Goal: Task Accomplishment & Management: Manage account settings

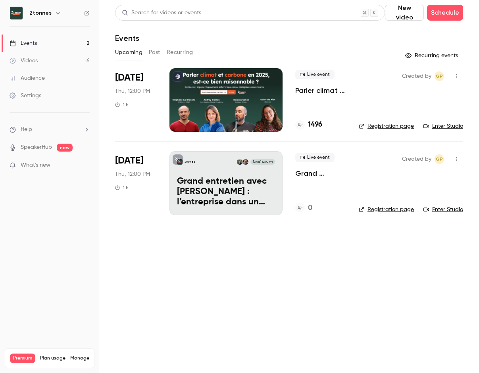
click at [212, 178] on p "Grand entretien avec [PERSON_NAME] : l’entreprise dans un monde en crises" at bounding box center [226, 191] width 98 height 31
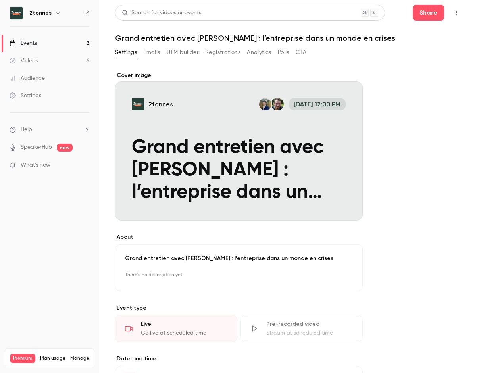
click at [231, 53] on button "Registrations" at bounding box center [222, 52] width 35 height 13
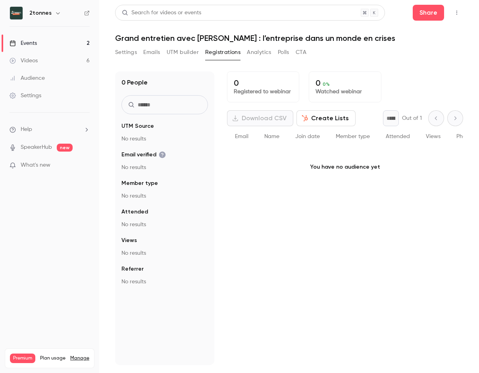
click at [263, 55] on button "Analytics" at bounding box center [259, 52] width 25 height 13
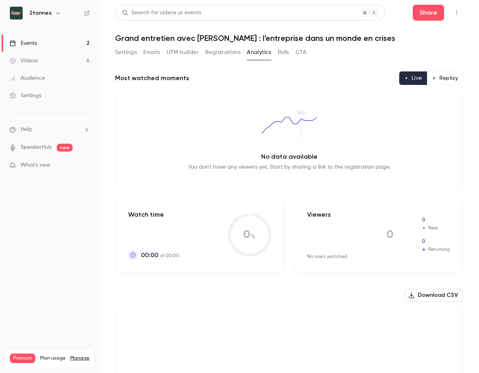
click at [134, 54] on button "Settings" at bounding box center [126, 52] width 22 height 13
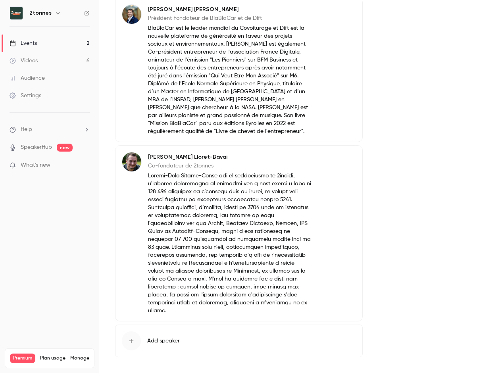
scroll to position [135, 0]
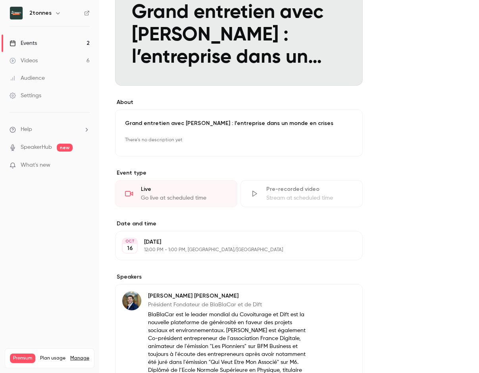
click at [42, 90] on link "Settings" at bounding box center [49, 95] width 99 height 17
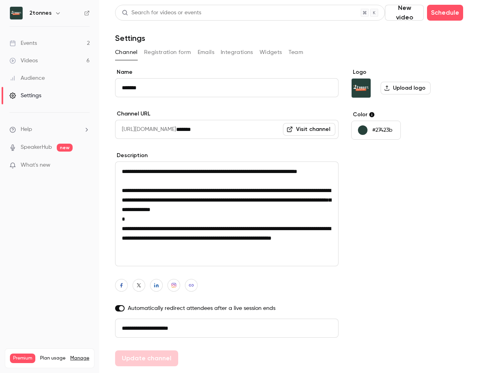
click at [156, 46] on button "Registration form" at bounding box center [167, 52] width 47 height 13
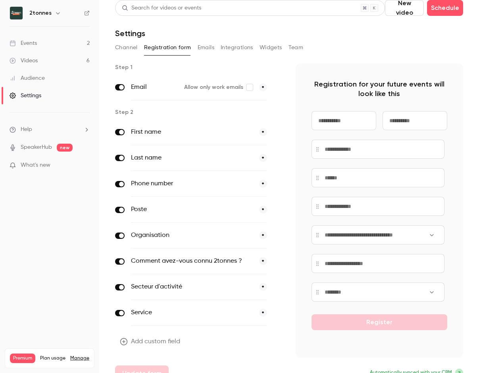
scroll to position [18, 0]
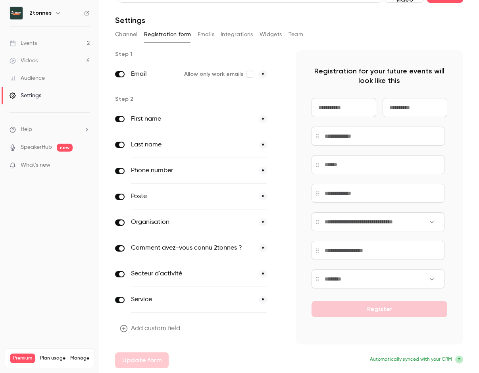
click at [151, 326] on button "Add custom field" at bounding box center [150, 328] width 71 height 16
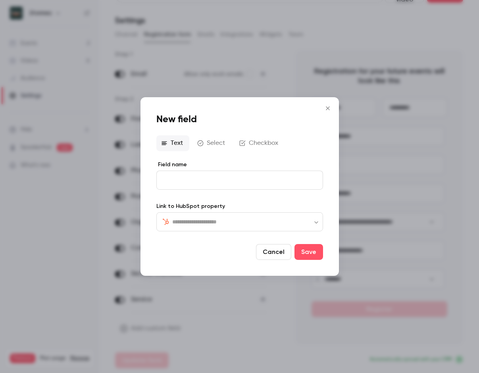
click at [211, 144] on button "Select" at bounding box center [211, 143] width 39 height 16
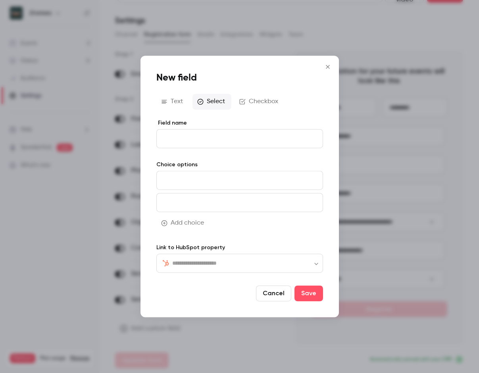
click at [264, 101] on button "Checkbox" at bounding box center [259, 102] width 50 height 16
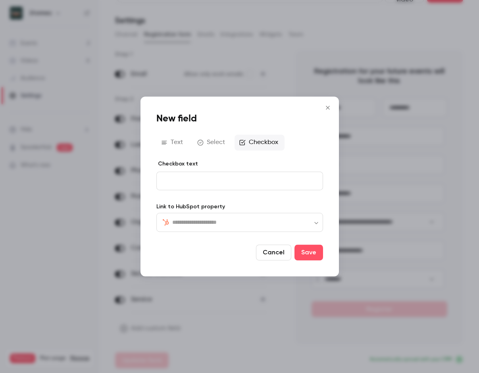
click at [167, 145] on icon "button" at bounding box center [164, 142] width 6 height 6
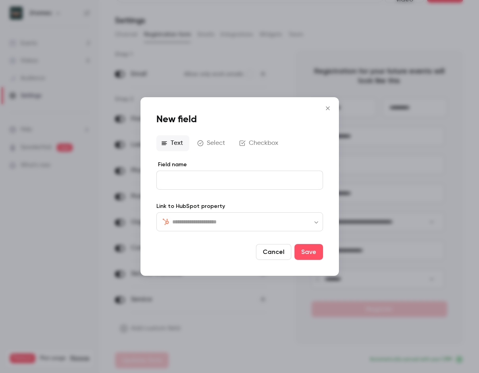
click at [266, 253] on button "Cancel" at bounding box center [273, 252] width 35 height 16
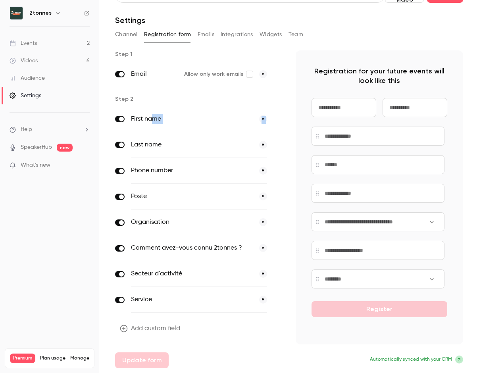
drag, startPoint x: 151, startPoint y: 121, endPoint x: 159, endPoint y: 133, distance: 15.1
click at [159, 133] on div "First name * Last name * Phone number * Poste * Organisation * Comment avez-vou…" at bounding box center [199, 209] width 168 height 206
click at [142, 105] on div "Step 1 Email Allow only work emails * Step 2 First name * Last name * Phone num…" at bounding box center [199, 209] width 168 height 318
drag, startPoint x: 223, startPoint y: 123, endPoint x: 226, endPoint y: 111, distance: 11.7
click at [226, 111] on div "First name *" at bounding box center [199, 119] width 136 height 26
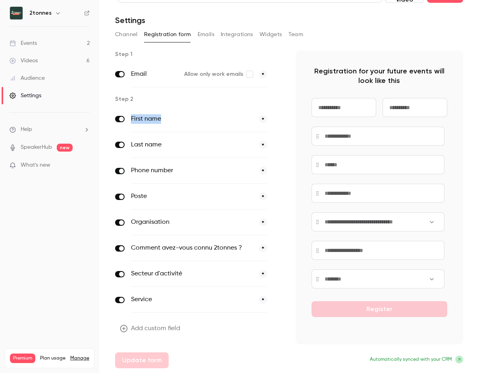
click at [224, 35] on button "Integrations" at bounding box center [236, 34] width 33 height 13
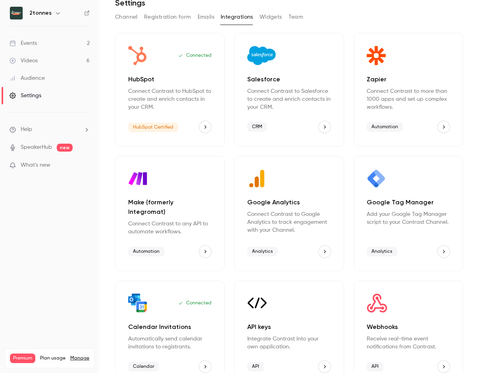
scroll to position [52, 0]
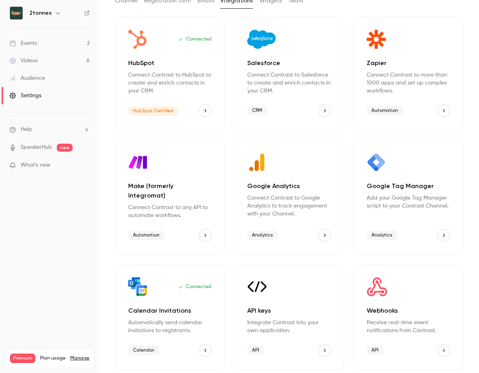
click at [204, 236] on icon "Make (formerly Integromat)" at bounding box center [205, 235] width 6 height 6
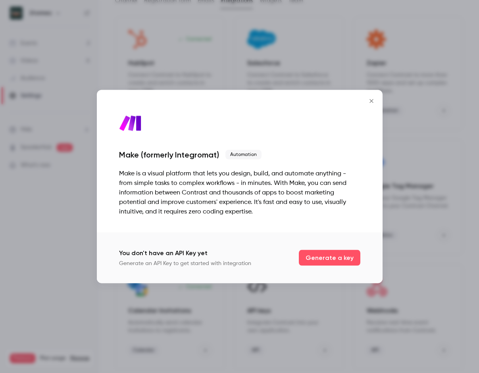
click at [370, 102] on icon "Close" at bounding box center [371, 101] width 10 height 6
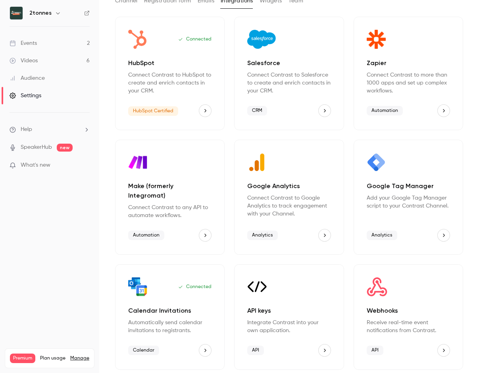
click at [36, 99] on div "Settings" at bounding box center [26, 96] width 32 height 8
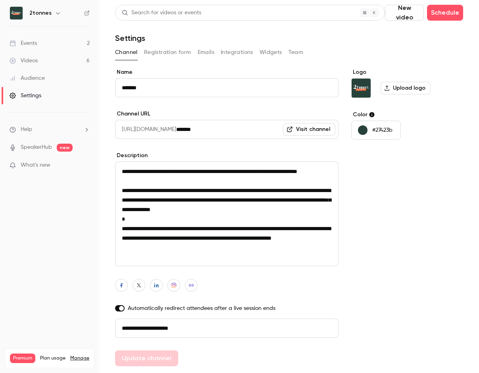
click at [294, 54] on button "Team" at bounding box center [295, 52] width 15 height 13
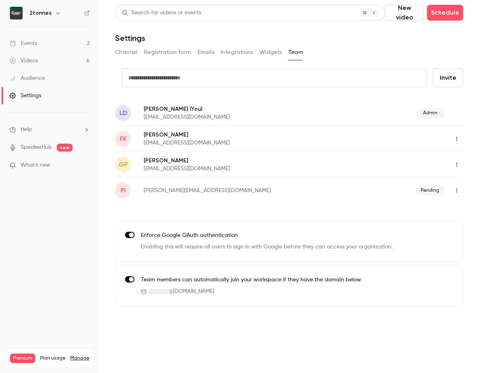
click at [267, 80] on input "text" at bounding box center [273, 77] width 305 height 19
type input "**********"
click at [433, 68] on button "Invite" at bounding box center [448, 77] width 30 height 19
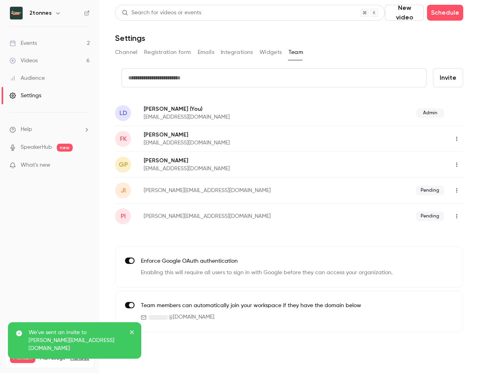
click at [92, 258] on nav "2tonnes Events 2 Videos 6 Audience Settings Help SpeakerHub new What's new Prem…" at bounding box center [49, 186] width 99 height 373
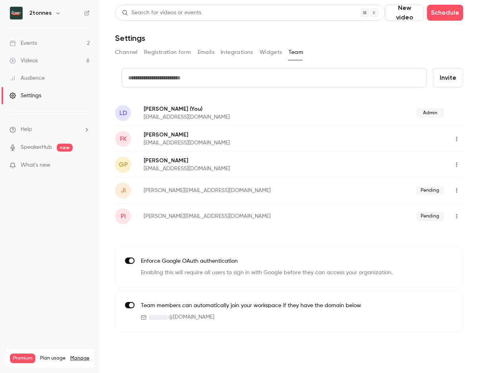
click at [456, 217] on icon "button" at bounding box center [456, 216] width 6 height 6
click at [62, 248] on div at bounding box center [239, 186] width 479 height 373
click at [110, 271] on main "Search for videos or events New video Schedule Settings Channel Registration fo…" at bounding box center [288, 186] width 379 height 373
click at [93, 215] on nav "2tonnes Events 2 Videos 6 Audience Settings Help SpeakerHub new What's new Prem…" at bounding box center [49, 186] width 99 height 373
click at [39, 96] on div "Settings" at bounding box center [26, 96] width 32 height 8
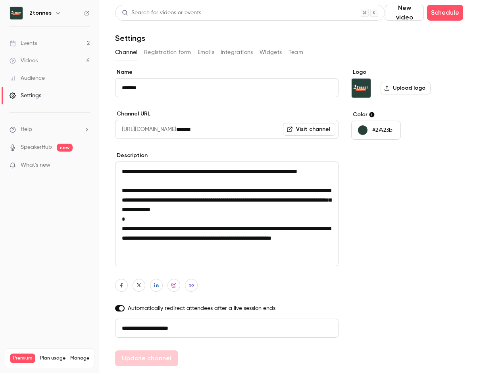
click at [146, 56] on button "Registration form" at bounding box center [167, 52] width 47 height 13
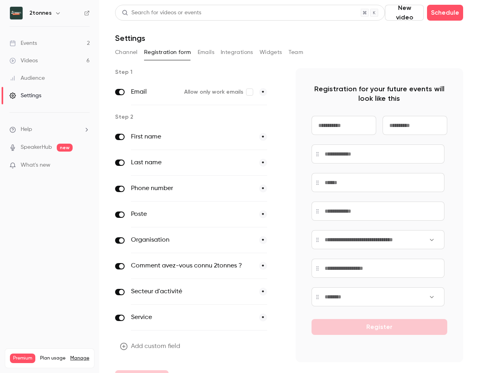
scroll to position [18, 0]
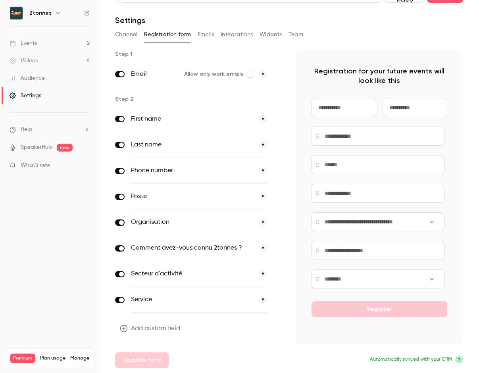
click at [188, 325] on div "Add custom field Update form" at bounding box center [199, 344] width 168 height 48
click at [150, 332] on button "Add custom field" at bounding box center [150, 328] width 71 height 16
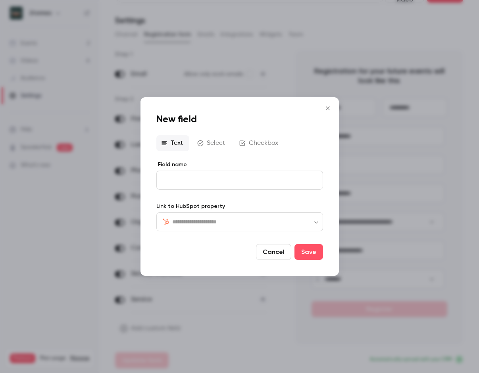
click at [199, 142] on icon "button" at bounding box center [200, 143] width 6 height 6
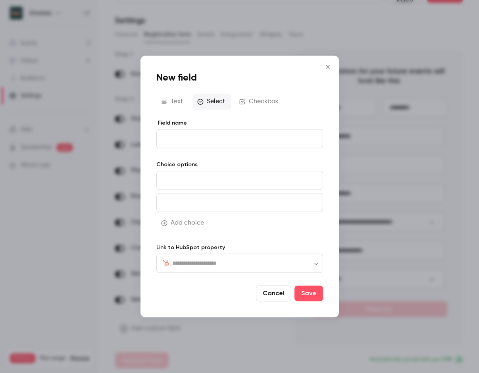
click at [201, 270] on div "​ ​" at bounding box center [239, 262] width 167 height 19
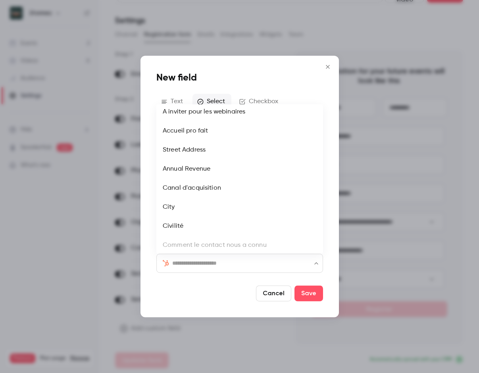
scroll to position [0, 0]
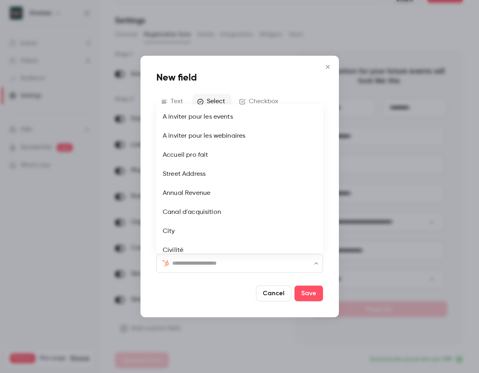
drag, startPoint x: 205, startPoint y: 289, endPoint x: 211, endPoint y: 274, distance: 16.1
click at [205, 289] on div at bounding box center [204, 293] width 96 height 16
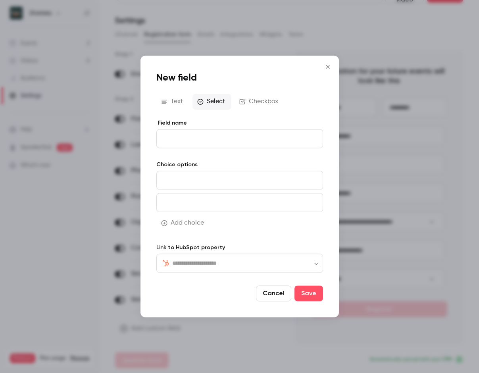
click at [200, 138] on input "Field name" at bounding box center [239, 138] width 167 height 19
click at [187, 269] on div "​ ​" at bounding box center [239, 262] width 167 height 19
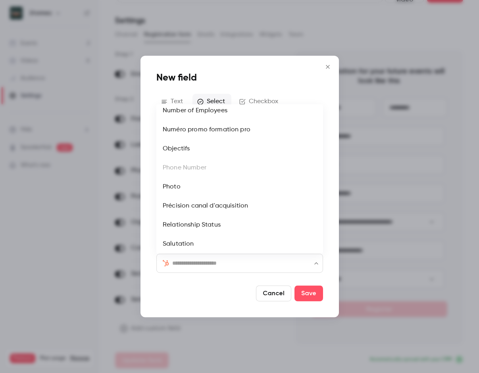
scroll to position [1396, 0]
click at [210, 207] on li "Précision canal d'acquisition" at bounding box center [239, 205] width 167 height 19
type input "**********"
type input "****"
type input "**********"
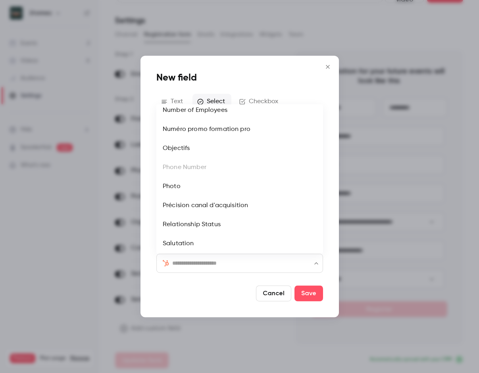
type input "**********"
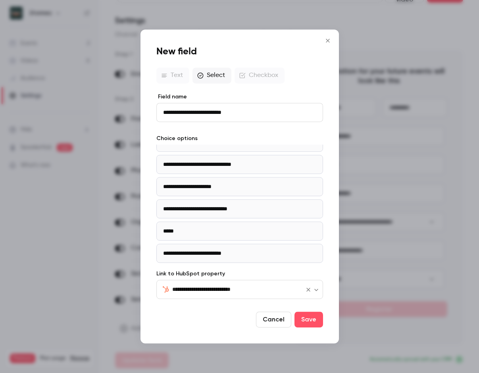
scroll to position [814, 0]
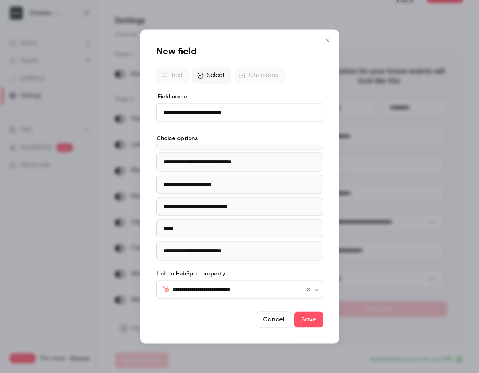
click at [275, 328] on div "**********" at bounding box center [239, 186] width 198 height 314
click at [276, 325] on button "Cancel" at bounding box center [273, 320] width 35 height 16
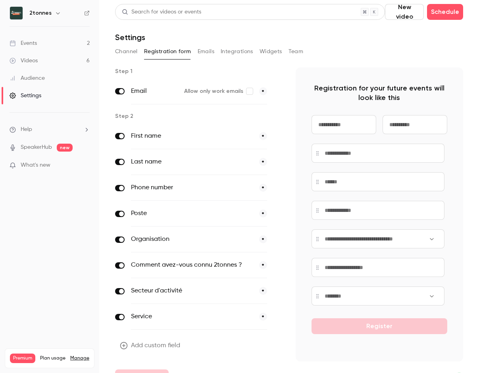
scroll to position [0, 0]
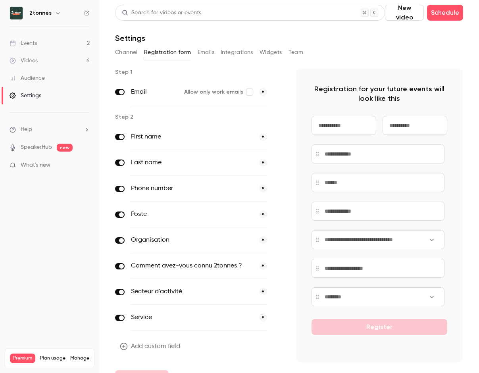
click at [260, 266] on button "*" at bounding box center [263, 266] width 8 height 8
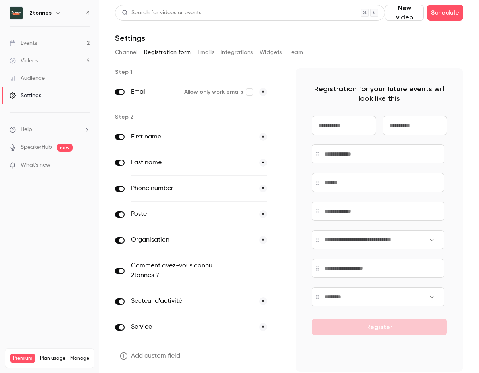
click at [255, 271] on button "optional" at bounding box center [253, 270] width 27 height 8
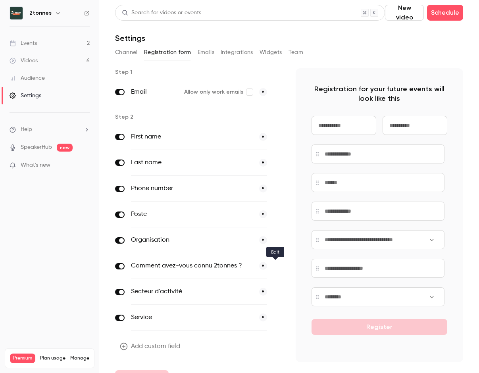
click at [273, 267] on button "button" at bounding box center [278, 266] width 10 height 10
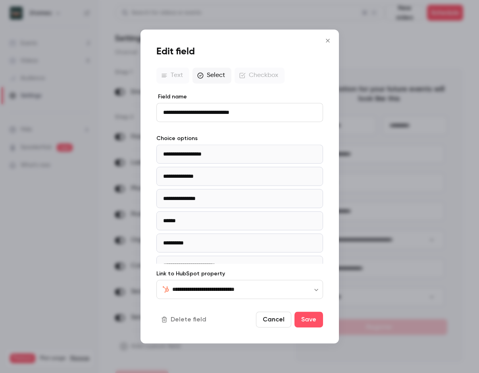
scroll to position [81, 0]
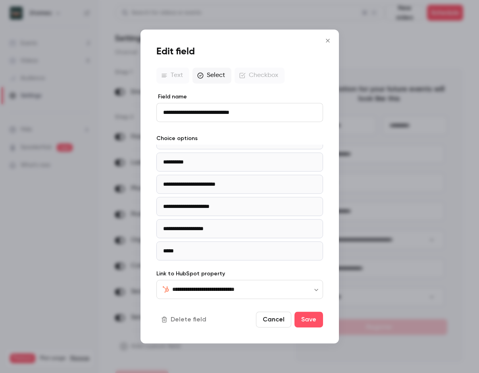
click at [276, 320] on button "Cancel" at bounding box center [273, 320] width 35 height 16
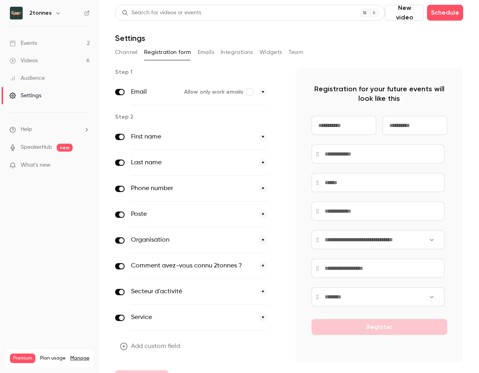
click at [117, 235] on div "Organisation *" at bounding box center [199, 240] width 168 height 26
click at [119, 264] on span at bounding box center [121, 266] width 5 height 5
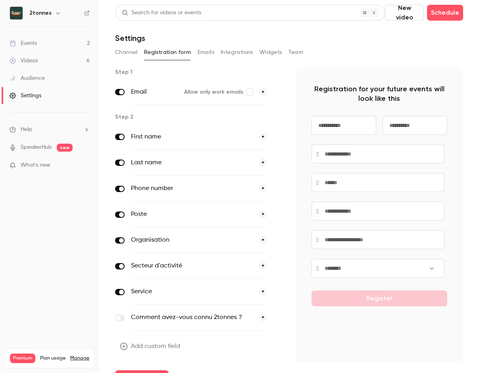
click at [118, 318] on span at bounding box center [118, 317] width 5 height 5
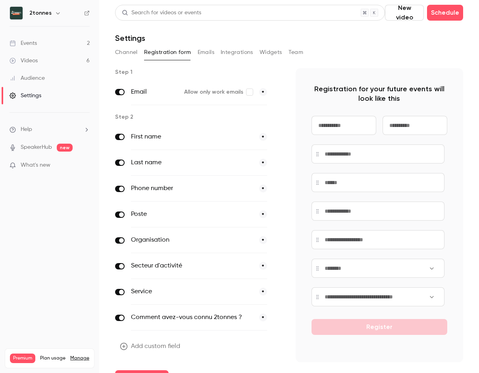
click at [118, 318] on label at bounding box center [120, 317] width 10 height 6
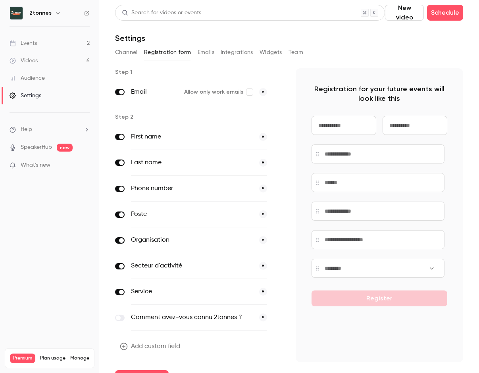
click at [153, 315] on label "Comment avez-vous connu 2tonnes ?" at bounding box center [192, 317] width 122 height 10
click at [276, 318] on icon "button" at bounding box center [278, 317] width 5 height 5
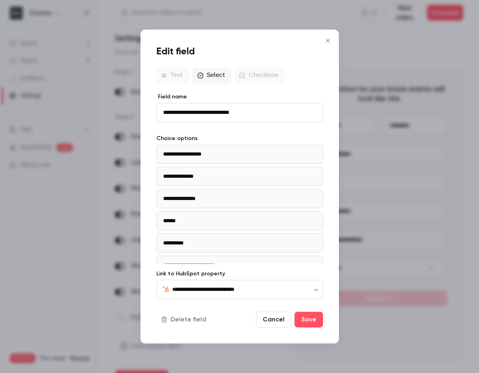
click at [278, 319] on button "Cancel" at bounding box center [273, 320] width 35 height 16
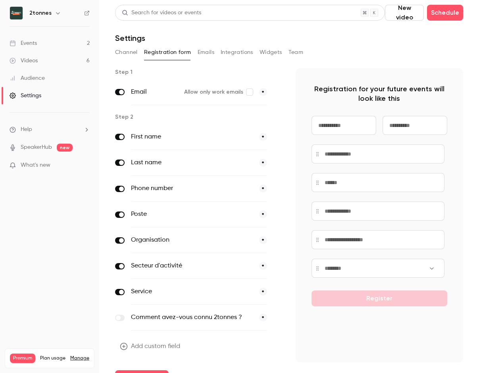
click at [122, 318] on label at bounding box center [120, 317] width 10 height 6
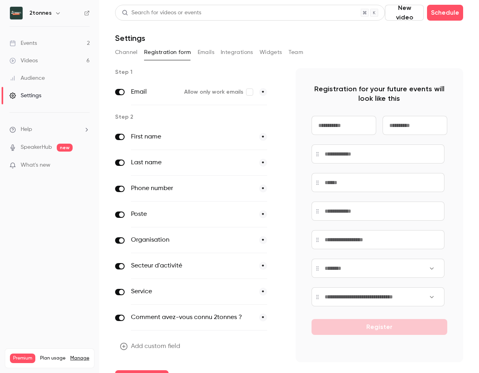
click at [205, 53] on button "Emails" at bounding box center [205, 52] width 17 height 13
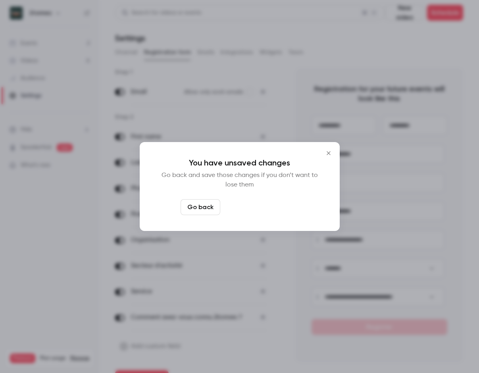
click at [229, 208] on button "Leave page anyway" at bounding box center [260, 207] width 75 height 16
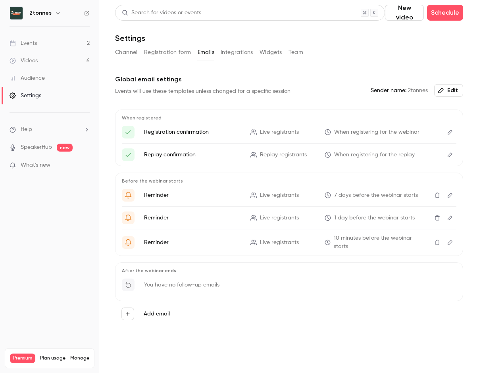
click at [241, 56] on button "Integrations" at bounding box center [236, 52] width 33 height 13
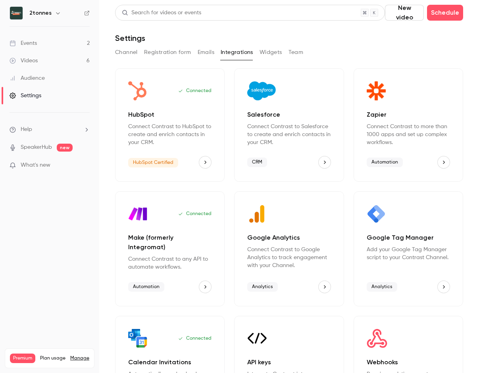
click at [208, 163] on button "HubSpot" at bounding box center [205, 162] width 13 height 13
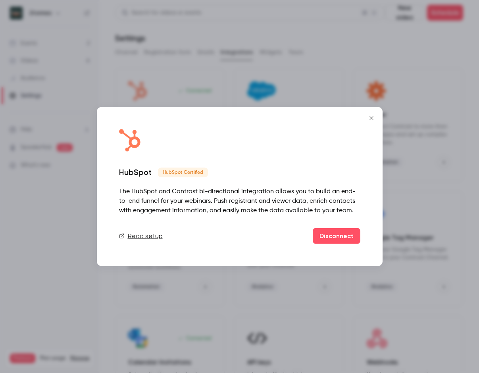
click at [370, 116] on icon "Close" at bounding box center [371, 118] width 10 height 6
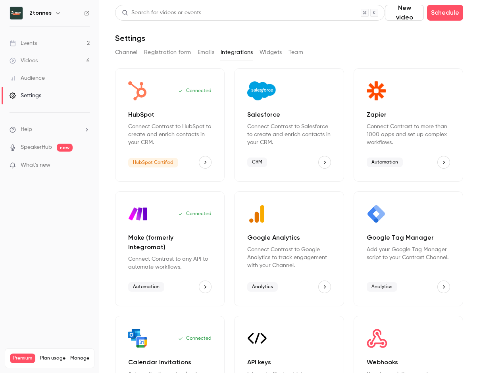
click at [357, 59] on div "Channel Registration form Emails Integrations Widgets Team" at bounding box center [289, 54] width 348 height 16
click at [265, 50] on button "Widgets" at bounding box center [270, 52] width 23 height 13
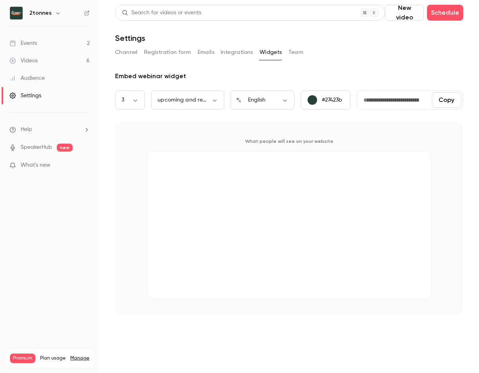
click at [132, 197] on div "What people will see on your website" at bounding box center [289, 218] width 348 height 192
click at [64, 56] on link "Videos 6" at bounding box center [49, 60] width 99 height 17
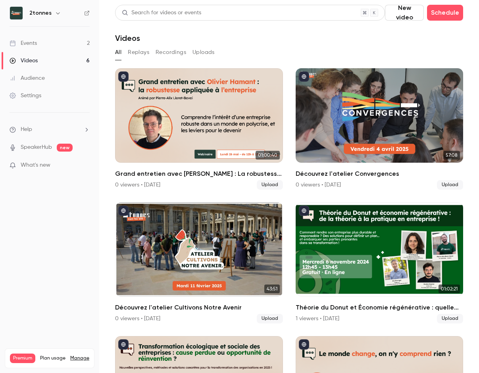
click at [66, 44] on link "Events 2" at bounding box center [49, 42] width 99 height 17
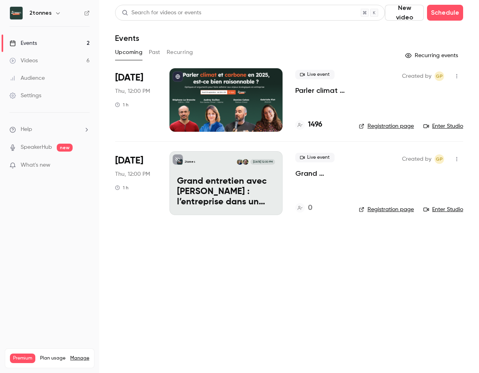
click at [57, 84] on link "Audience" at bounding box center [49, 77] width 99 height 17
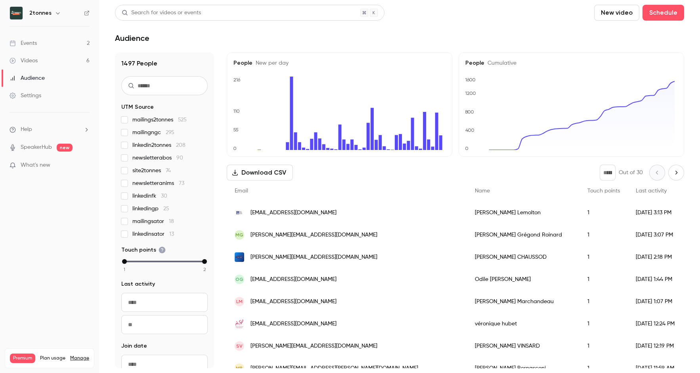
click at [56, 61] on link "Videos 6" at bounding box center [49, 60] width 99 height 17
